Goal: Task Accomplishment & Management: Complete application form

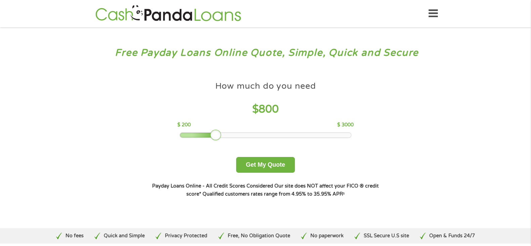
drag, startPoint x: 226, startPoint y: 138, endPoint x: 215, endPoint y: 144, distance: 12.6
click at [215, 144] on div "How much do you need $ 800 $ 200 $ 3000 Get My Quote" at bounding box center [265, 125] width 235 height 95
click at [263, 162] on button "Get My Quote" at bounding box center [265, 165] width 59 height 16
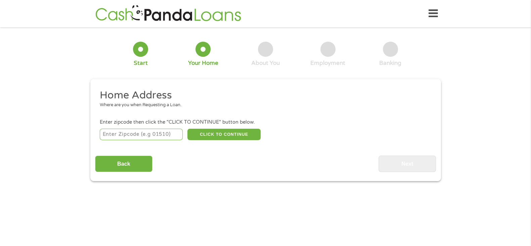
click at [158, 137] on input "number" at bounding box center [141, 134] width 83 height 11
type input "77084"
select select "[US_STATE]"
click at [222, 144] on div "Home Address Where are you when Requesting a Loan. Enter zipcode then click the…" at bounding box center [265, 130] width 341 height 83
click at [226, 140] on button "CLICK TO CONTINUE" at bounding box center [224, 134] width 73 height 11
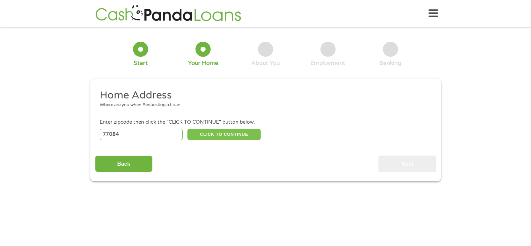
type input "77084"
type input "[GEOGRAPHIC_DATA]"
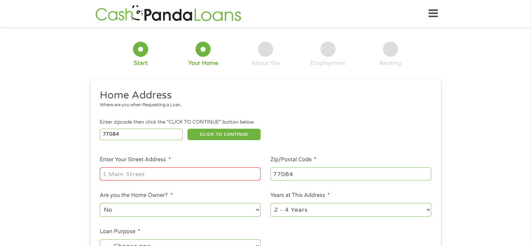
click at [179, 168] on input "Enter Your Street Address *" at bounding box center [180, 173] width 161 height 13
type input "[STREET_ADDRESS][PERSON_NAME]"
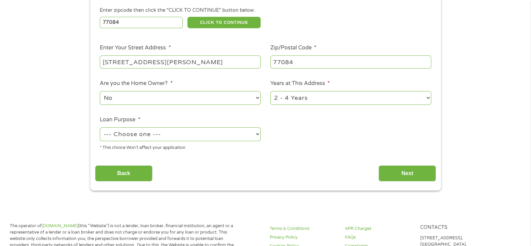
scroll to position [126, 0]
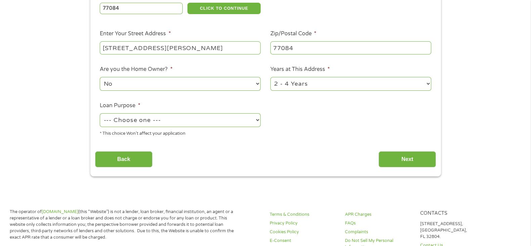
click at [197, 125] on select "--- Choose one --- Pay Bills Debt Consolidation Home Improvement Major Purchase…" at bounding box center [180, 120] width 161 height 14
select select "paybills"
click at [100, 114] on select "--- Choose one --- Pay Bills Debt Consolidation Home Improvement Major Purchase…" at bounding box center [180, 120] width 161 height 14
drag, startPoint x: 327, startPoint y: 84, endPoint x: 322, endPoint y: 83, distance: 5.1
click at [327, 84] on select "1 Year or less 1 - 2 Years 2 - 4 Years Over 4 Years" at bounding box center [351, 84] width 161 height 14
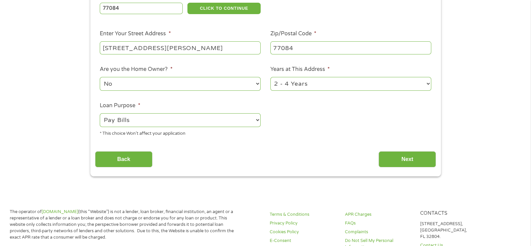
select select "12months"
click at [271, 78] on select "1 Year or less 1 - 2 Years 2 - 4 Years Over 4 Years" at bounding box center [351, 84] width 161 height 14
click at [403, 160] on input "Next" at bounding box center [407, 159] width 57 height 16
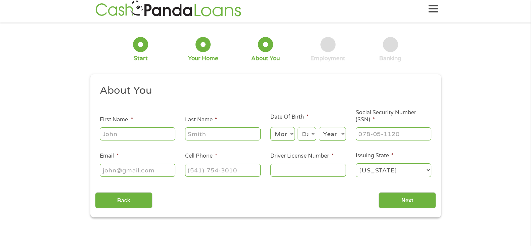
scroll to position [0, 0]
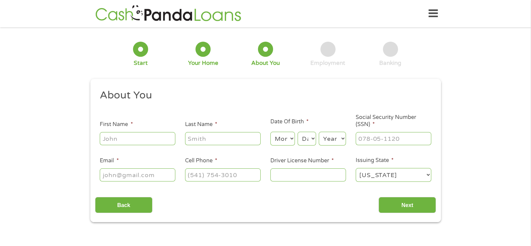
click at [158, 139] on input "First Name *" at bounding box center [138, 138] width 76 height 13
type input "[PERSON_NAME]"
type input "Patcha"
type input "[EMAIL_ADDRESS][DOMAIN_NAME]"
type input "[PHONE_NUMBER]"
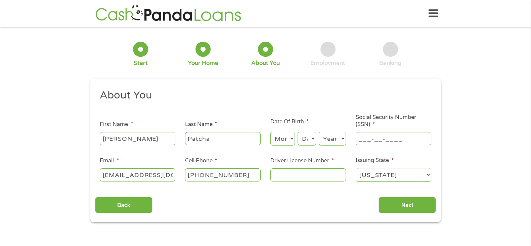
click at [361, 137] on input "___-__-____" at bounding box center [394, 138] width 76 height 13
type input "216-53-7043"
click at [308, 177] on input "Driver License Number *" at bounding box center [309, 174] width 76 height 13
type input "46214055"
drag, startPoint x: 328, startPoint y: 137, endPoint x: 326, endPoint y: 140, distance: 3.6
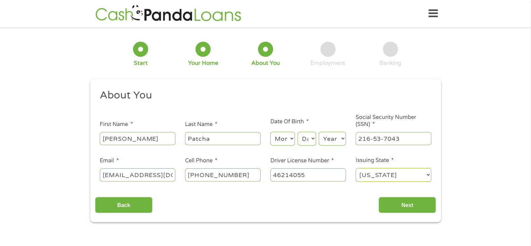
click at [328, 138] on select "Year [DATE] 2006 2005 2004 2003 2002 2001 2000 1999 1998 1997 1996 1995 1994 19…" at bounding box center [332, 139] width 27 height 14
select select "1998"
click at [319, 132] on select "Year [DATE] 2006 2005 2004 2003 2002 2001 2000 1999 1998 1997 1996 1995 1994 19…" at bounding box center [332, 139] width 27 height 14
click at [308, 141] on select "Day 1 2 3 4 5 6 7 8 9 10 11 12 13 14 15 16 17 18 19 20 21 22 23 24 25 26 27 28 …" at bounding box center [307, 139] width 18 height 14
select select "9"
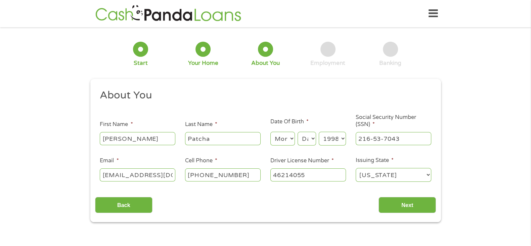
click at [298, 132] on select "Day 1 2 3 4 5 6 7 8 9 10 11 12 13 14 15 16 17 18 19 20 21 22 23 24 25 26 27 28 …" at bounding box center [307, 139] width 18 height 14
drag, startPoint x: 287, startPoint y: 137, endPoint x: 285, endPoint y: 140, distance: 3.6
click at [287, 140] on select "Month 1 2 3 4 5 6 7 8 9 10 11 12" at bounding box center [283, 139] width 25 height 14
select select "10"
click at [271, 132] on select "Month 1 2 3 4 5 6 7 8 9 10 11 12" at bounding box center [283, 139] width 25 height 14
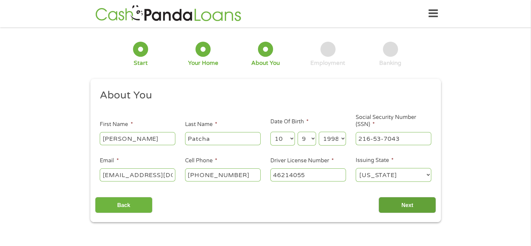
click at [405, 200] on input "Next" at bounding box center [407, 205] width 57 height 16
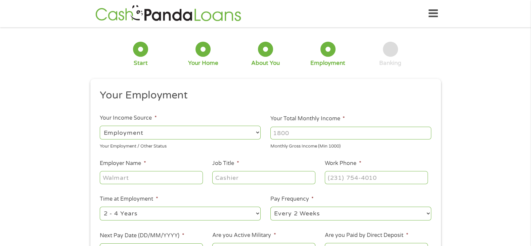
click at [299, 133] on input "Your Total Monthly Income *" at bounding box center [351, 133] width 161 height 13
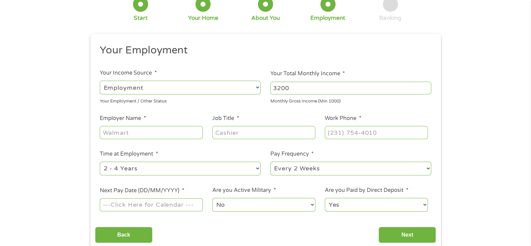
scroll to position [84, 0]
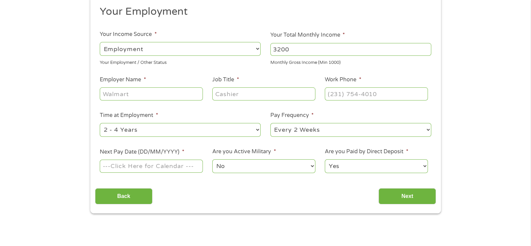
type input "3200"
click at [147, 100] on input "Employer Name *" at bounding box center [151, 93] width 103 height 13
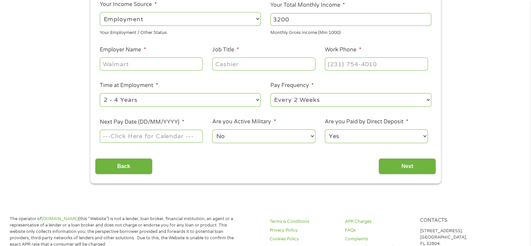
scroll to position [126, 0]
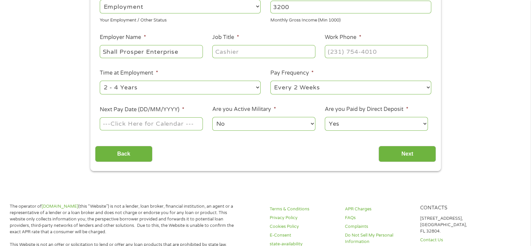
type input "Shall Prosper Enterprise"
click at [238, 56] on input "Job Title *" at bounding box center [263, 51] width 103 height 13
type input "Driver"
drag, startPoint x: 380, startPoint y: 51, endPoint x: 375, endPoint y: 55, distance: 6.4
click at [380, 51] on input "(___) ___-____" at bounding box center [376, 51] width 103 height 13
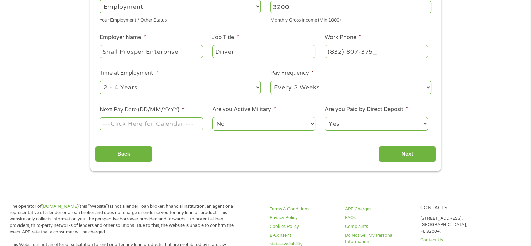
type input "[PHONE_NUMBER]"
click at [225, 85] on select "--- Choose one --- 1 Year or less 1 - 2 Years 2 - 4 Years Over 4 Years" at bounding box center [180, 88] width 161 height 14
select select "12months"
click at [100, 81] on select "--- Choose one --- 1 Year or less 1 - 2 Years 2 - 4 Years Over 4 Years" at bounding box center [180, 88] width 161 height 14
click at [168, 125] on input "Next Pay Date (DD/MM/YYYY) *" at bounding box center [151, 123] width 103 height 13
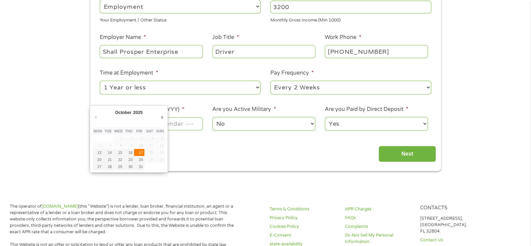
type input "[DATE]"
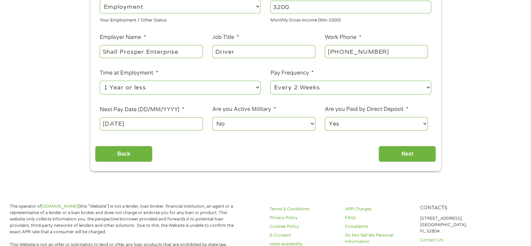
click at [247, 123] on select "No Yes" at bounding box center [263, 124] width 103 height 14
click at [212, 117] on select "No Yes" at bounding box center [263, 124] width 103 height 14
click at [358, 123] on select "Yes No" at bounding box center [376, 124] width 103 height 14
click at [325, 117] on select "Yes No" at bounding box center [376, 124] width 103 height 14
click at [393, 151] on input "Next" at bounding box center [407, 154] width 57 height 16
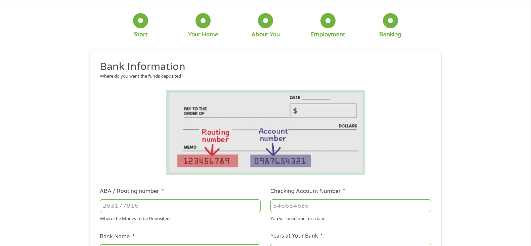
scroll to position [42, 0]
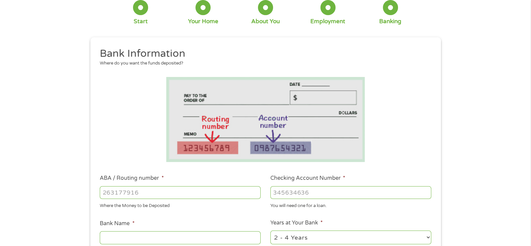
click at [125, 192] on input "ABA / Routing number *" at bounding box center [180, 192] width 161 height 13
type input "125109006"
type input "Coastal Community Bank"
type input "125109006"
click at [278, 193] on input "Checking Account Number *" at bounding box center [351, 192] width 161 height 13
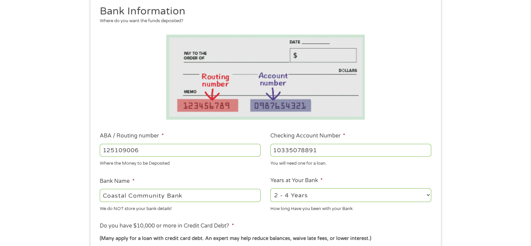
scroll to position [126, 0]
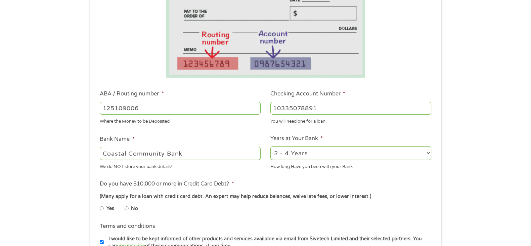
type input "10335078891"
click at [301, 154] on select "2 - 4 Years 6 - 12 Months 1 - 2 Years Over 4 Years" at bounding box center [351, 153] width 161 height 14
click at [271, 147] on select "2 - 4 Years 6 - 12 Months 1 - 2 Years Over 4 Years" at bounding box center [351, 153] width 161 height 14
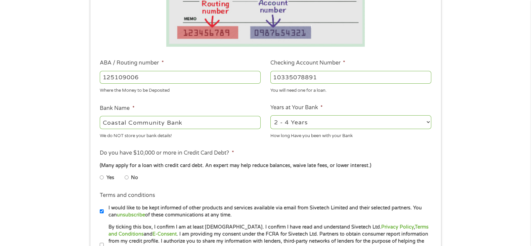
scroll to position [168, 0]
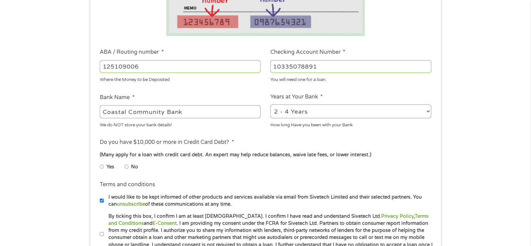
click at [130, 166] on li "No" at bounding box center [137, 166] width 24 height 13
click at [128, 169] on input "No" at bounding box center [127, 166] width 4 height 11
radio input "true"
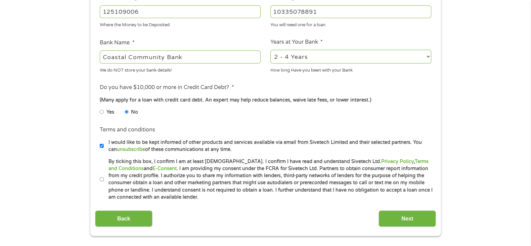
scroll to position [294, 0]
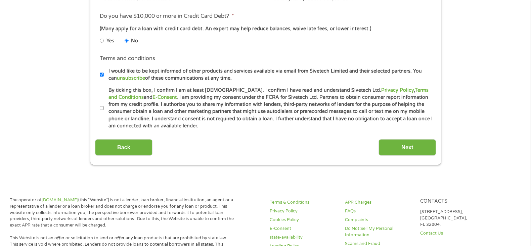
click at [195, 122] on label "By ticking this box, I confirm I am at least [DEMOGRAPHIC_DATA]. I confirm I ha…" at bounding box center [269, 108] width 330 height 43
click at [104, 114] on input "By ticking this box, I confirm I am at least [DEMOGRAPHIC_DATA]. I confirm I ha…" at bounding box center [102, 108] width 4 height 11
checkbox input "true"
click at [397, 145] on input "Next" at bounding box center [407, 147] width 57 height 16
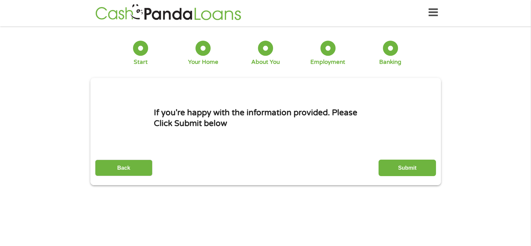
scroll to position [0, 0]
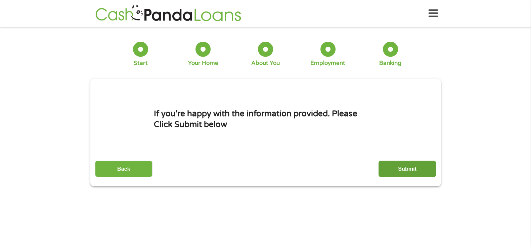
click at [413, 170] on input "Submit" at bounding box center [407, 169] width 57 height 16
